Goal: Information Seeking & Learning: Learn about a topic

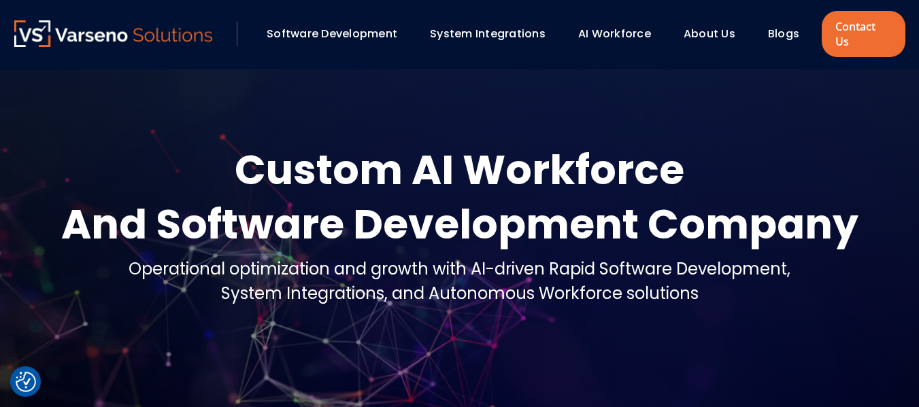
click at [780, 30] on link "Blogs" at bounding box center [783, 34] width 31 height 16
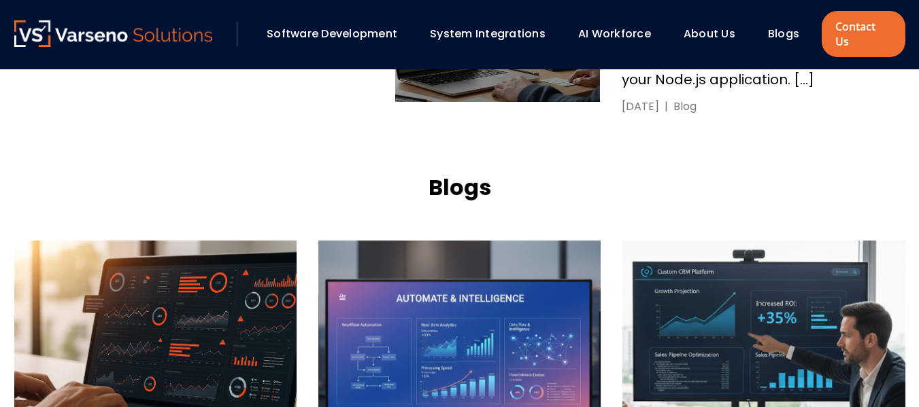
scroll to position [1426, 0]
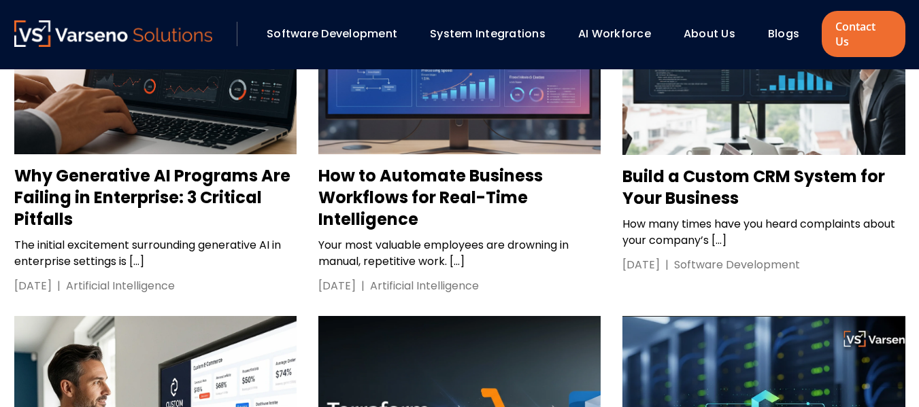
drag, startPoint x: 0, startPoint y: 0, endPoint x: 658, endPoint y: 144, distance: 674.1
click at [658, 166] on h3 "Build a Custom CRM System for Your Business" at bounding box center [763, 188] width 282 height 44
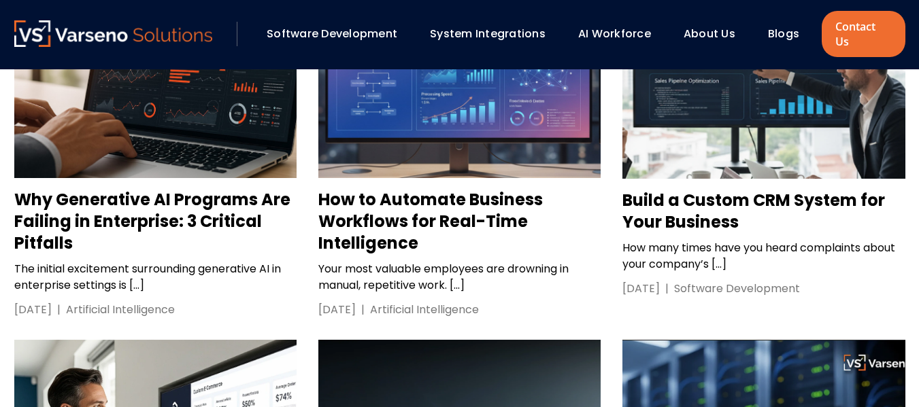
scroll to position [1401, 0]
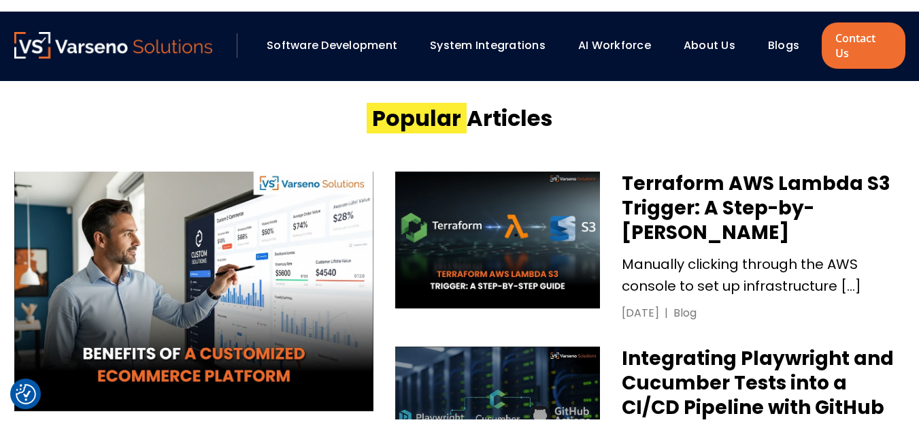
scroll to position [564, 0]
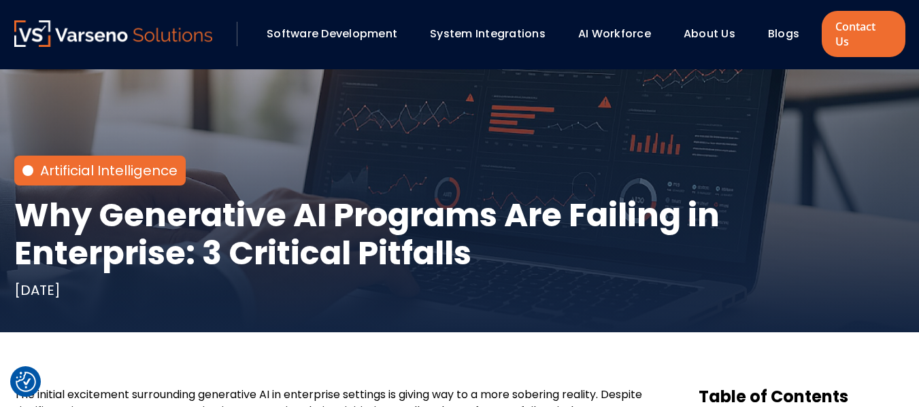
scroll to position [178, 0]
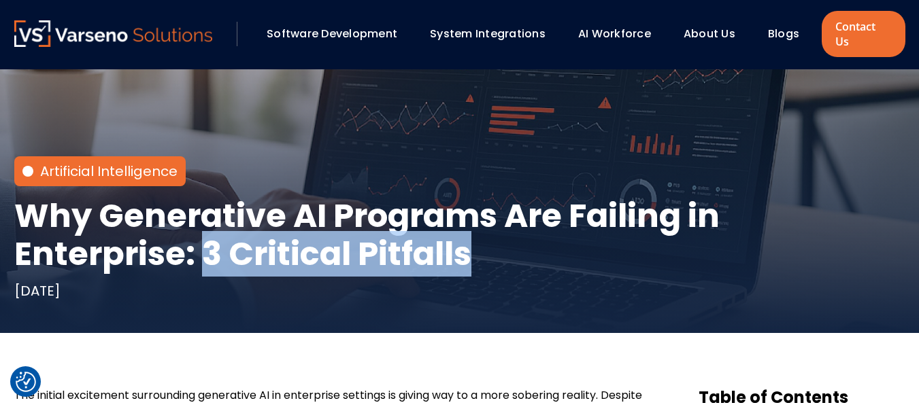
drag, startPoint x: 208, startPoint y: 233, endPoint x: 471, endPoint y: 247, distance: 263.0
click at [471, 247] on h1 "Why Generative AI Programs Are Failing in Enterprise: 3 Critical Pitfalls" at bounding box center [459, 235] width 891 height 76
drag, startPoint x: 471, startPoint y: 247, endPoint x: 203, endPoint y: 235, distance: 268.3
click at [203, 235] on h1 "Why Generative AI Programs Are Failing in Enterprise: 3 Critical Pitfalls" at bounding box center [459, 235] width 891 height 76
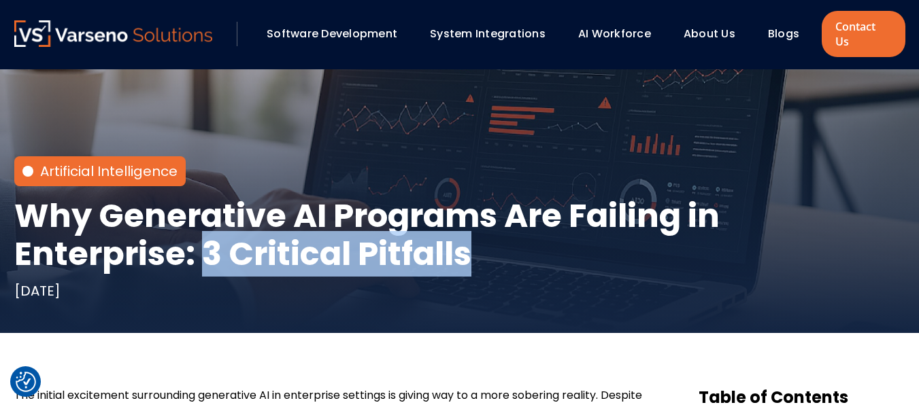
click at [203, 235] on h1 "Why Generative AI Programs Are Failing in Enterprise: 3 Critical Pitfalls" at bounding box center [459, 235] width 891 height 76
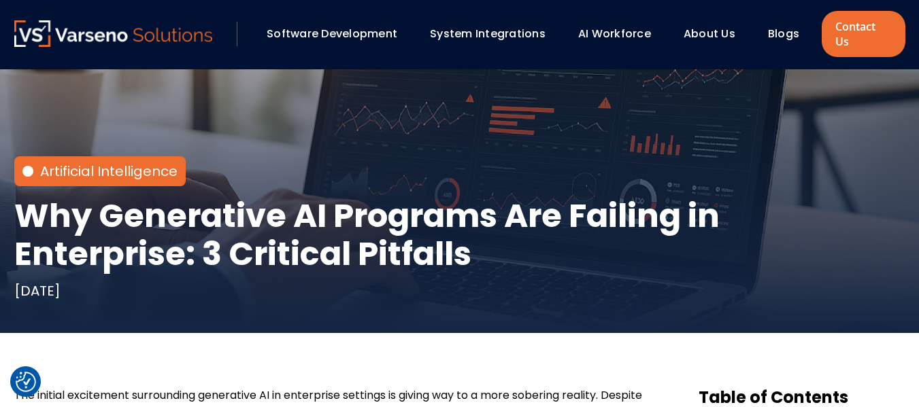
click at [203, 236] on h1 "Why Generative AI Programs Are Failing in Enterprise: 3 Critical Pitfalls" at bounding box center [459, 235] width 891 height 76
click at [205, 249] on h1 "Why Generative AI Programs Are Failing in Enterprise: 3 Critical Pitfalls" at bounding box center [459, 235] width 891 height 76
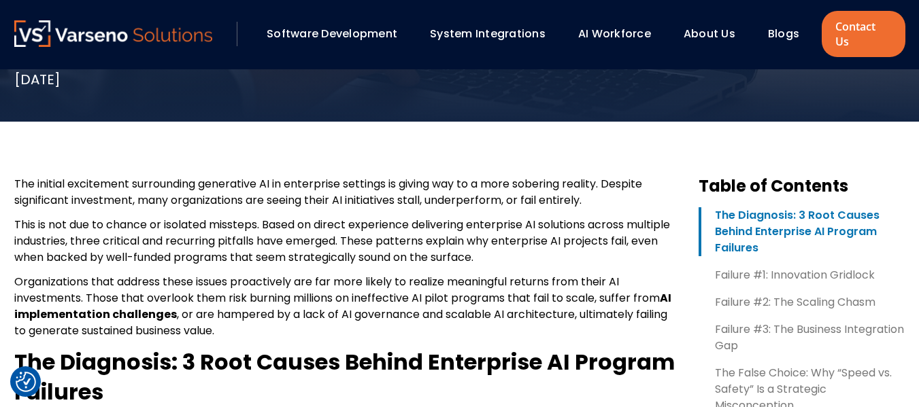
scroll to position [390, 0]
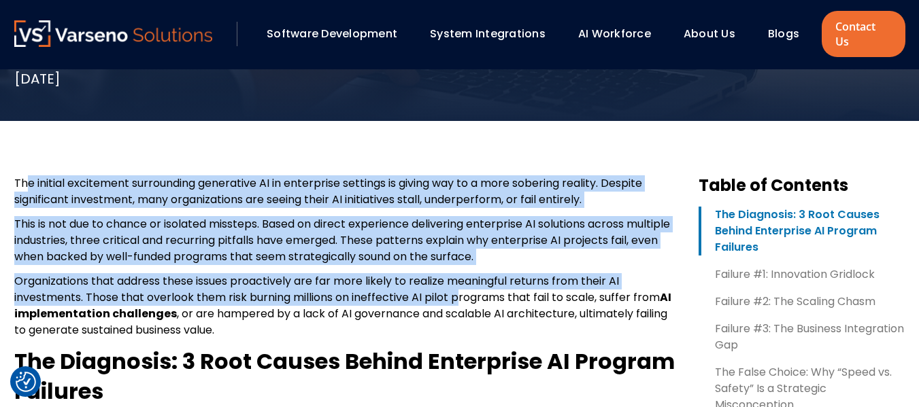
drag, startPoint x: 25, startPoint y: 167, endPoint x: 462, endPoint y: 277, distance: 450.4
click at [462, 279] on span "Organizations that address these issues proactively are far more likely to real…" at bounding box center [337, 289] width 646 height 32
click at [73, 219] on span "This is not due to chance or isolated missteps. Based on direct experience deli…" at bounding box center [342, 240] width 656 height 48
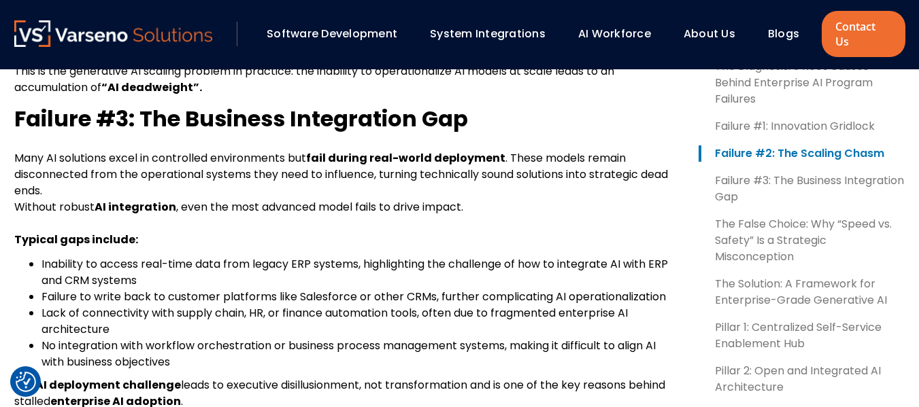
scroll to position [1363, 0]
drag, startPoint x: 307, startPoint y: 144, endPoint x: 456, endPoint y: 145, distance: 149.0
click at [456, 150] on p "Many AI solutions excel in controlled environments but fail during real-world d…" at bounding box center [345, 199] width 663 height 98
drag, startPoint x: 442, startPoint y: 149, endPoint x: 395, endPoint y: 148, distance: 47.6
click at [441, 150] on b "fail during real-world deployment" at bounding box center [405, 158] width 199 height 16
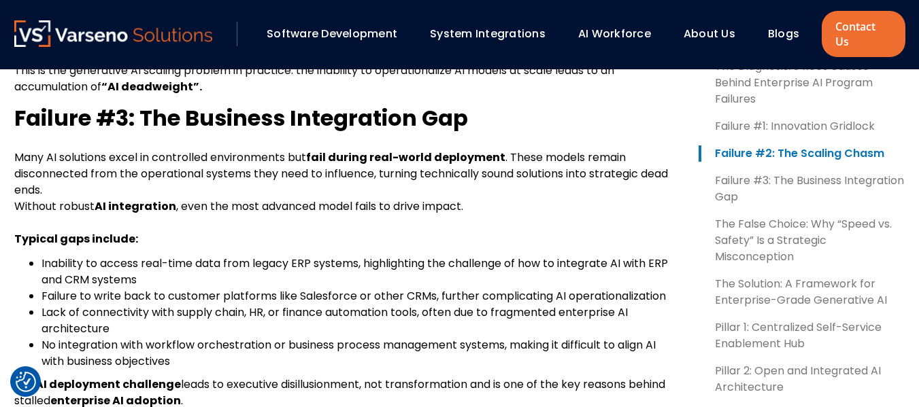
click at [37, 199] on span "Without robust" at bounding box center [54, 207] width 80 height 16
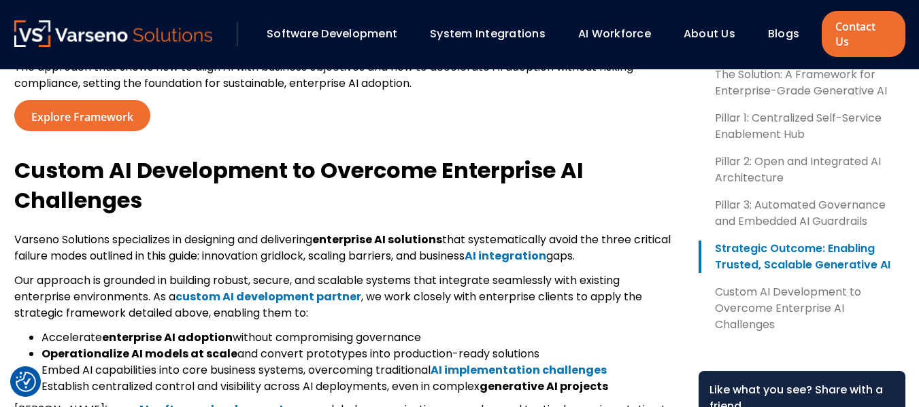
scroll to position [3475, 0]
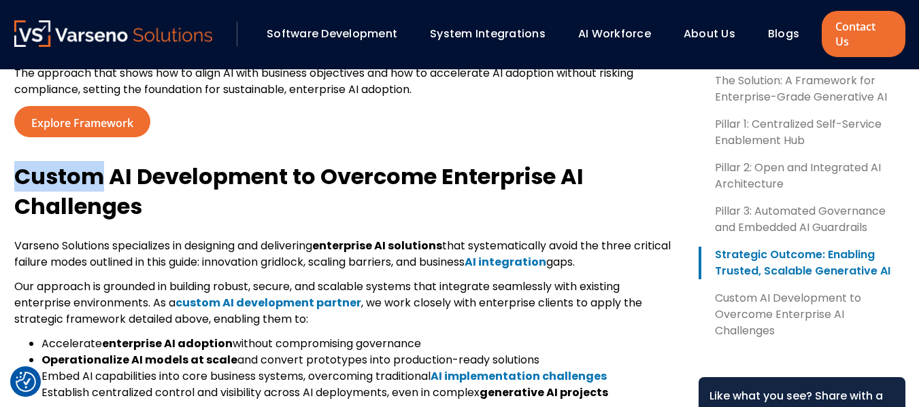
drag, startPoint x: 18, startPoint y: 167, endPoint x: 99, endPoint y: 165, distance: 80.3
click at [99, 165] on b "Custom AI Development to Overcome Enterprise AI Challenges" at bounding box center [298, 191] width 569 height 61
click at [129, 161] on b "Custom AI Development to Overcome Enterprise AI Challenges" at bounding box center [298, 191] width 569 height 61
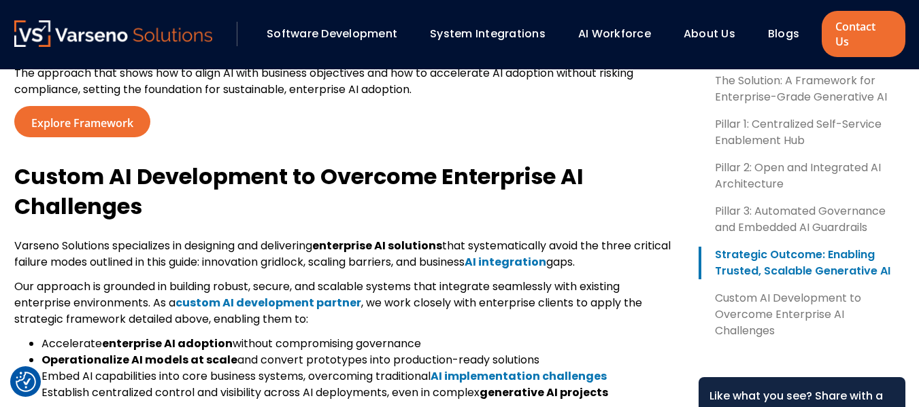
click at [129, 161] on b "Custom AI Development to Overcome Enterprise AI Challenges" at bounding box center [298, 191] width 569 height 61
click at [206, 161] on b "Custom AI Development to Overcome Enterprise AI Challenges" at bounding box center [298, 191] width 569 height 61
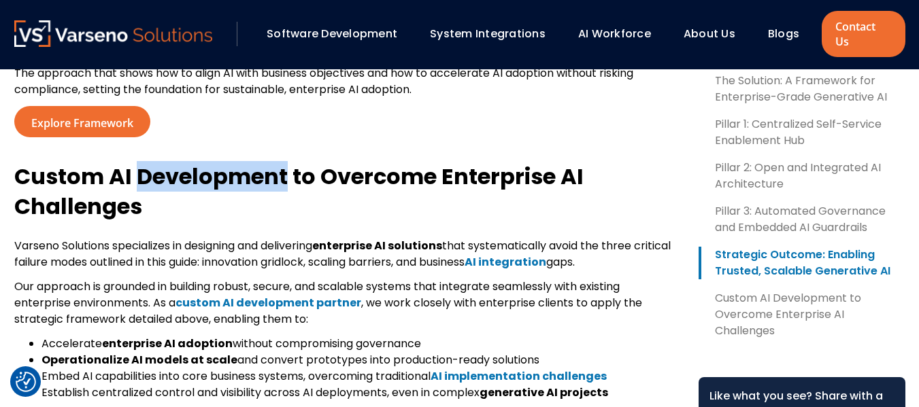
drag, startPoint x: 135, startPoint y: 166, endPoint x: 285, endPoint y: 157, distance: 149.9
click at [285, 161] on b "Custom AI Development to Overcome Enterprise AI Challenges" at bounding box center [298, 191] width 569 height 61
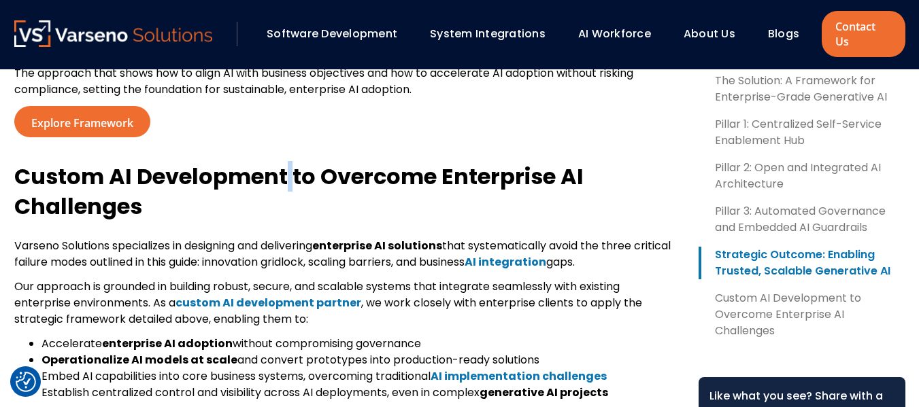
click at [445, 166] on b "Custom AI Development to Overcome Enterprise AI Challenges" at bounding box center [298, 191] width 569 height 61
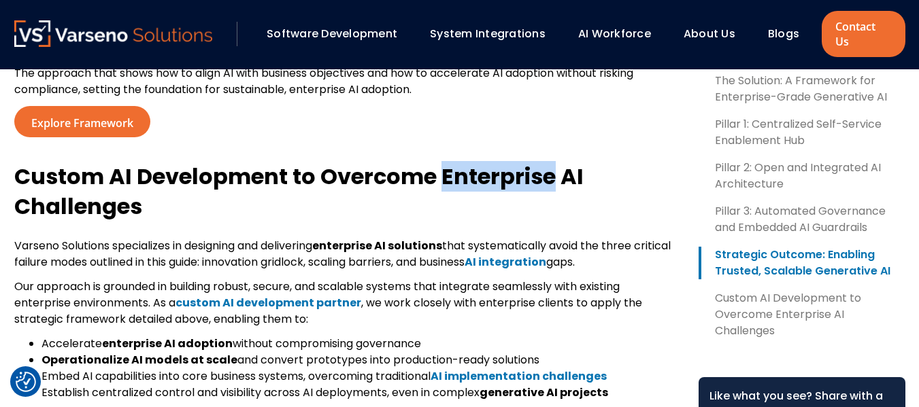
drag, startPoint x: 439, startPoint y: 166, endPoint x: 550, endPoint y: 169, distance: 111.6
click at [550, 169] on b "Custom AI Development to Overcome Enterprise AI Challenges" at bounding box center [298, 191] width 569 height 61
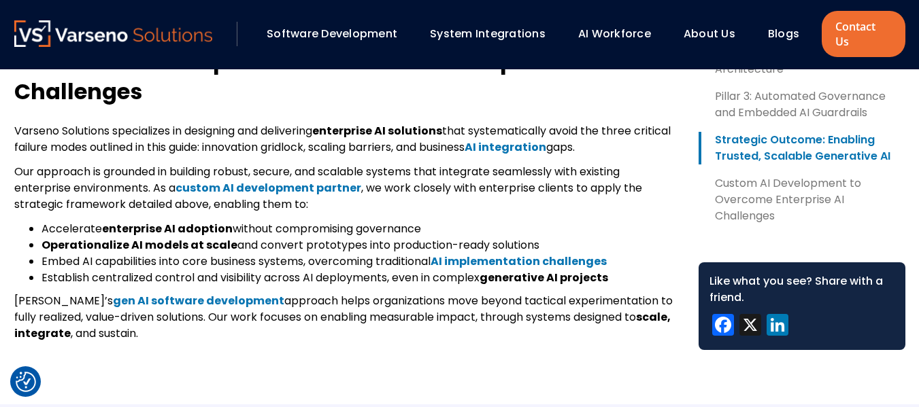
scroll to position [3591, 0]
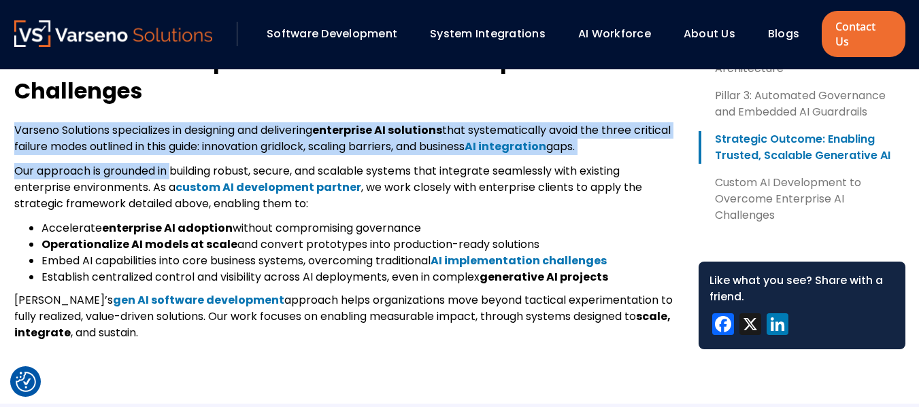
drag, startPoint x: 10, startPoint y: 121, endPoint x: 175, endPoint y: 155, distance: 168.8
click at [175, 163] on span "Our approach is grounded in building robust, secure, and scalable systems that …" at bounding box center [316, 179] width 605 height 32
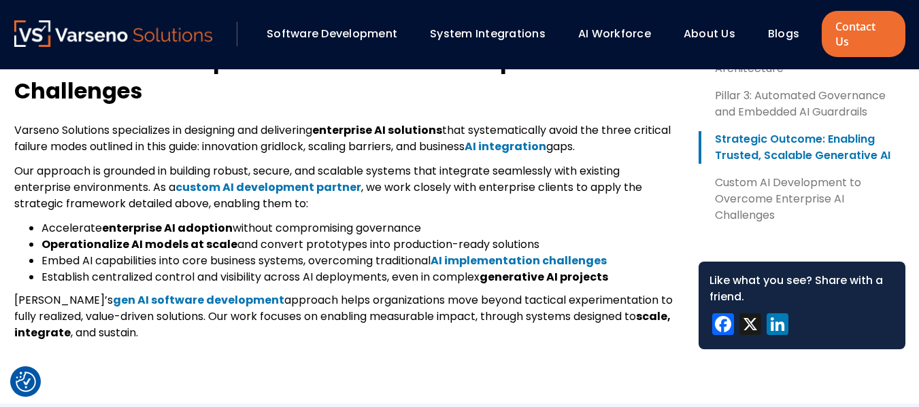
click at [292, 180] on b "custom AI development partner" at bounding box center [268, 188] width 186 height 16
